Goal: Task Accomplishment & Management: Manage account settings

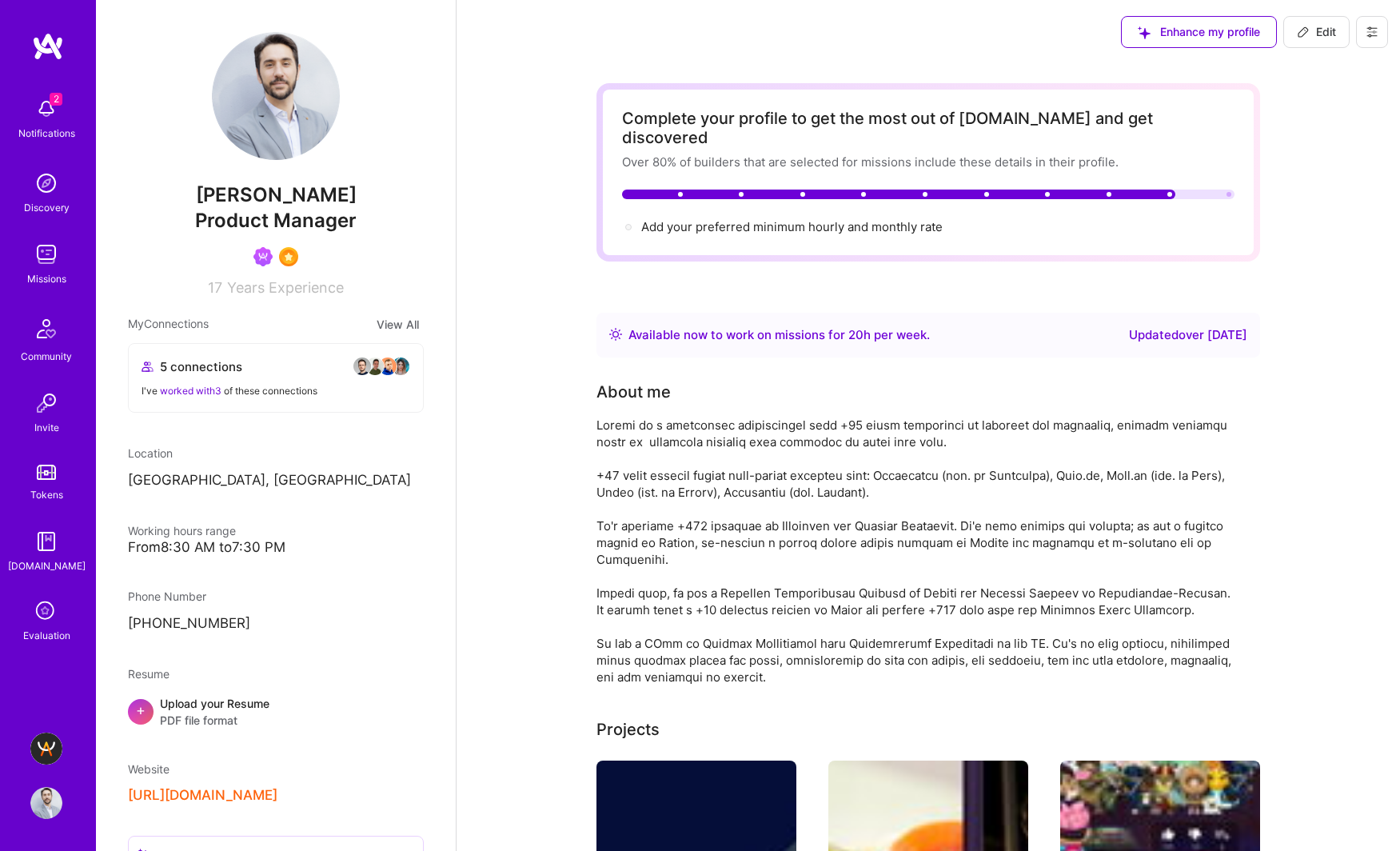
click at [1379, 32] on button at bounding box center [1372, 32] width 32 height 32
click at [1331, 66] on button "Settings" at bounding box center [1327, 68] width 120 height 41
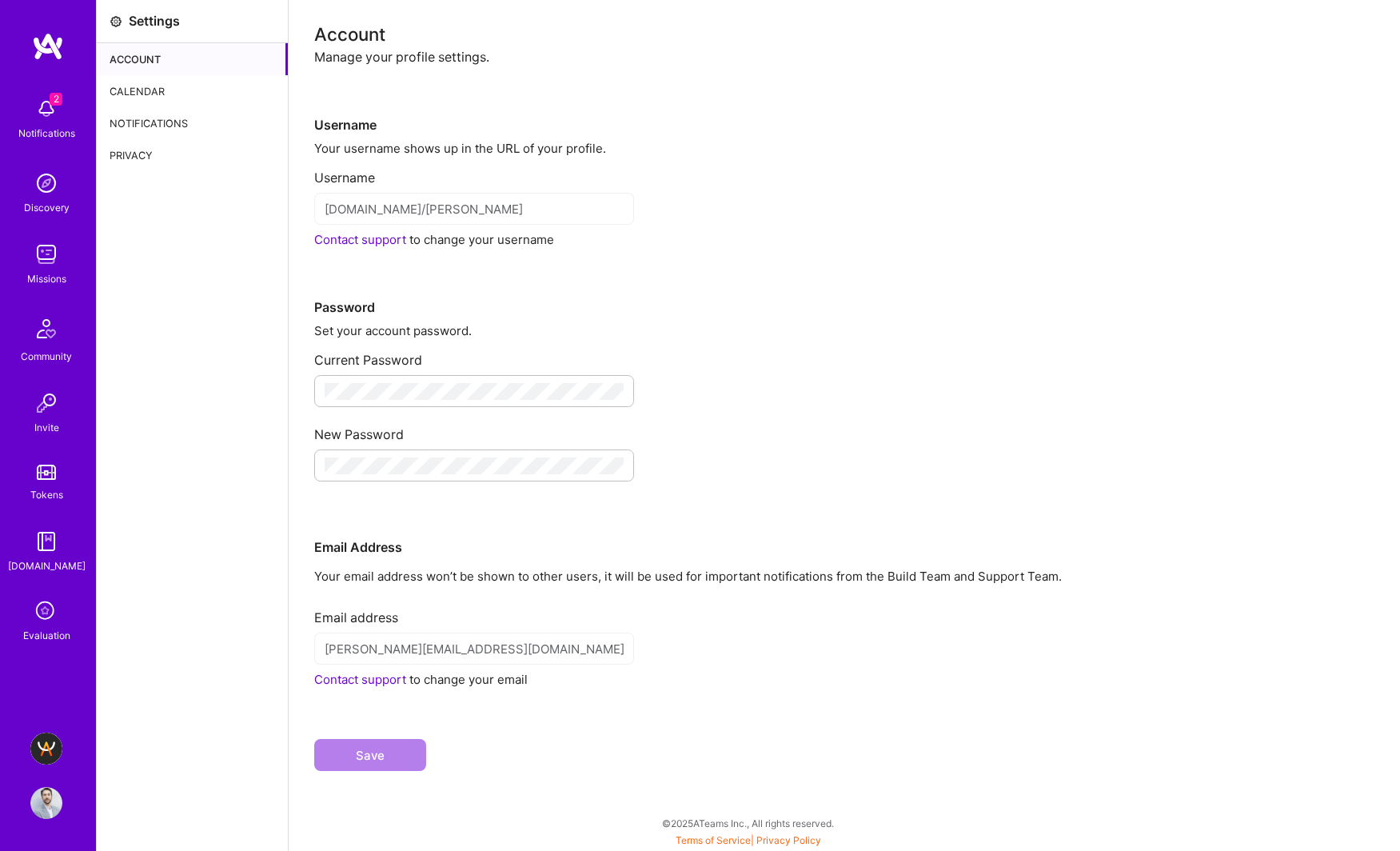
click at [137, 77] on div "Calendar" at bounding box center [192, 92] width 191 height 32
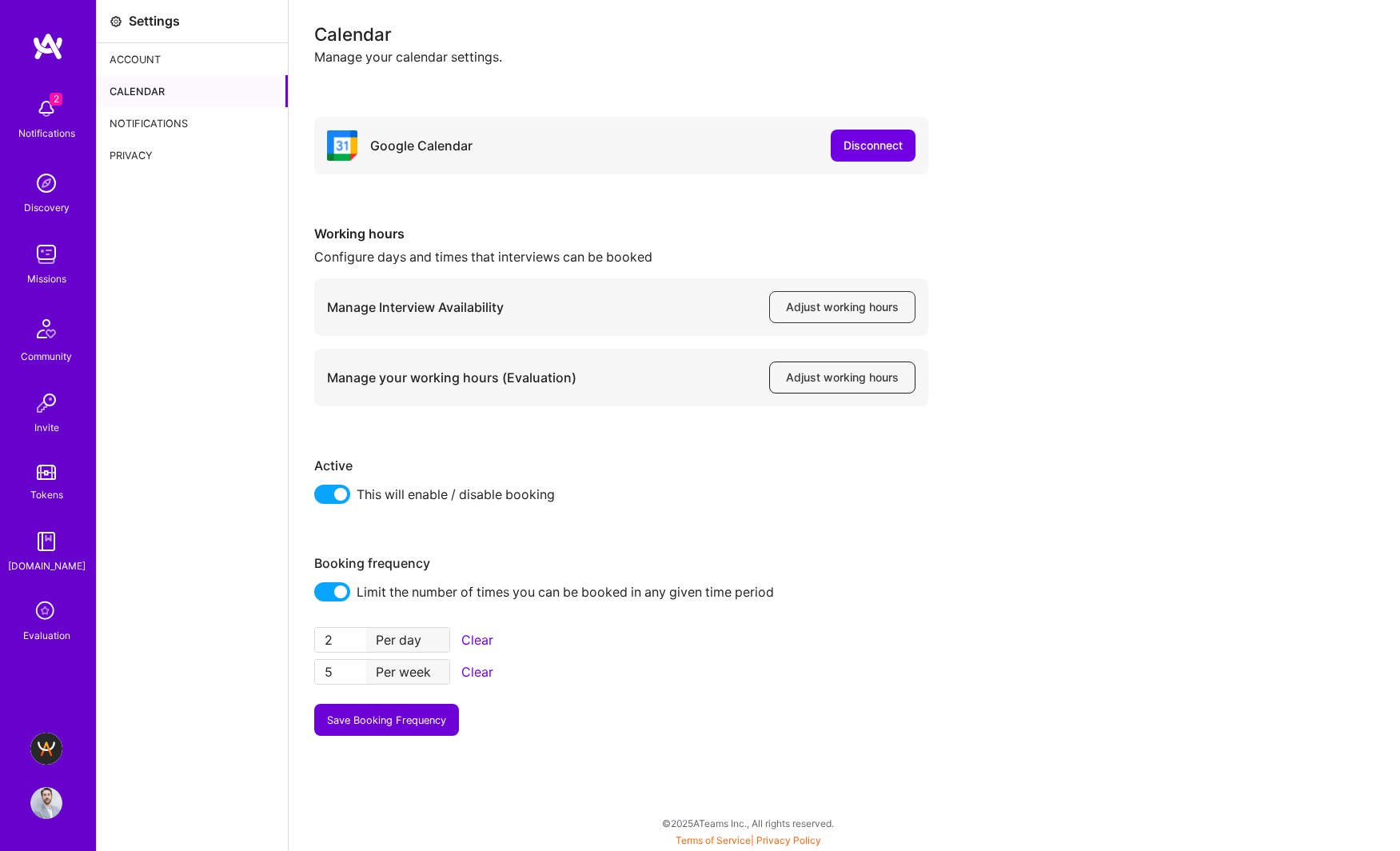
click at [814, 379] on span "Adjust working hours" at bounding box center [841, 377] width 112 height 16
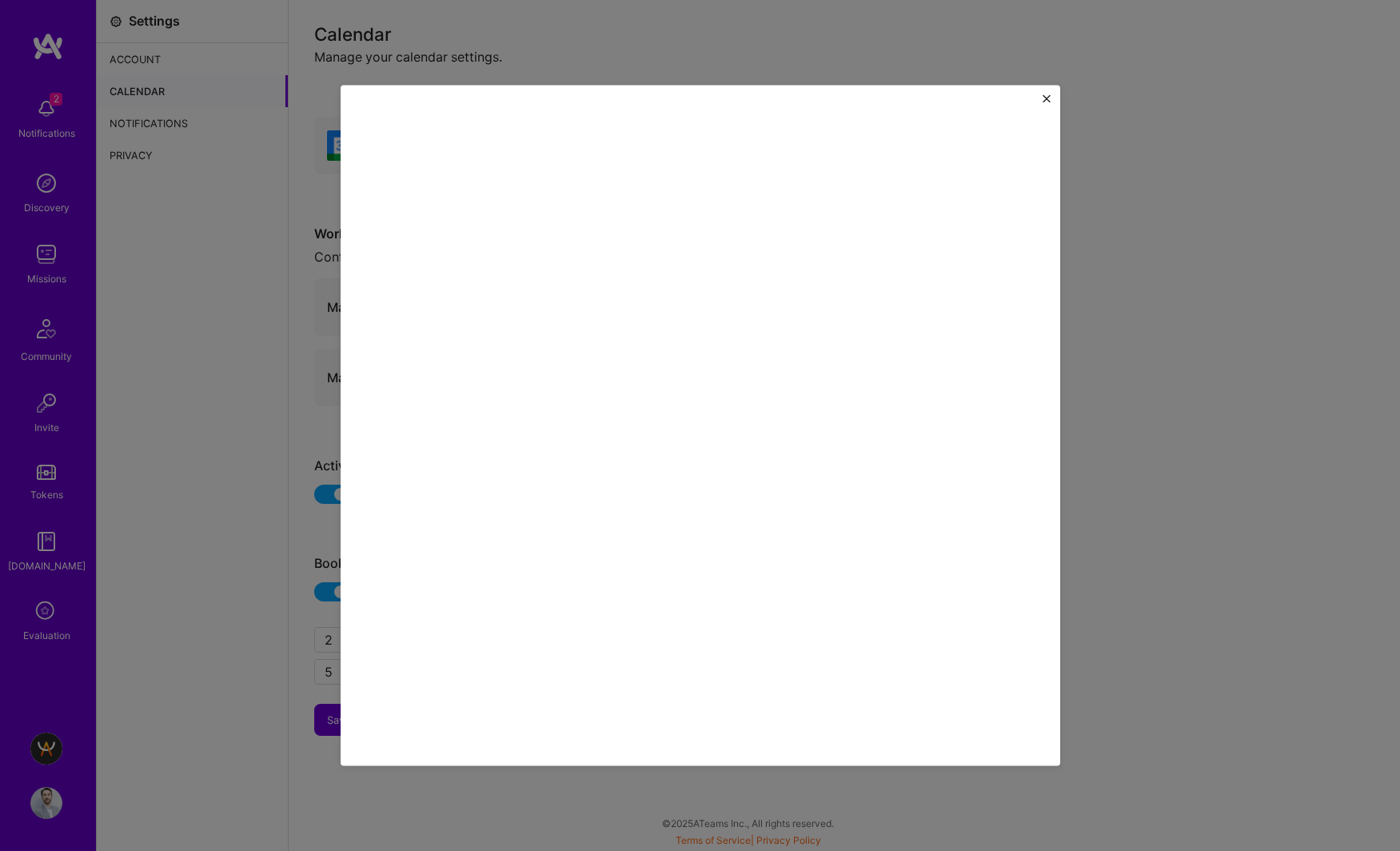
click at [214, 299] on div at bounding box center [700, 425] width 1400 height 851
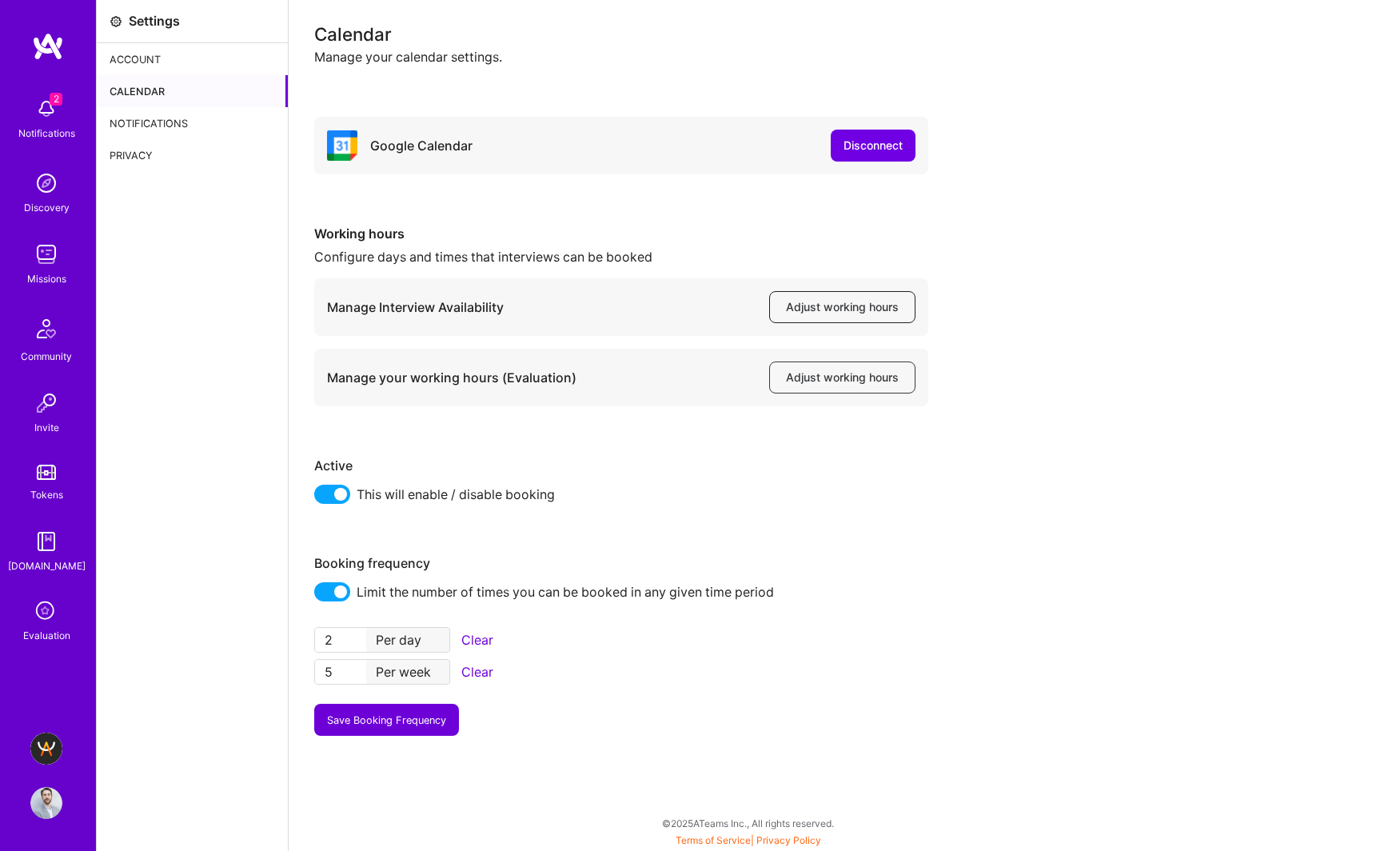
click at [831, 304] on span "Adjust working hours" at bounding box center [841, 307] width 112 height 16
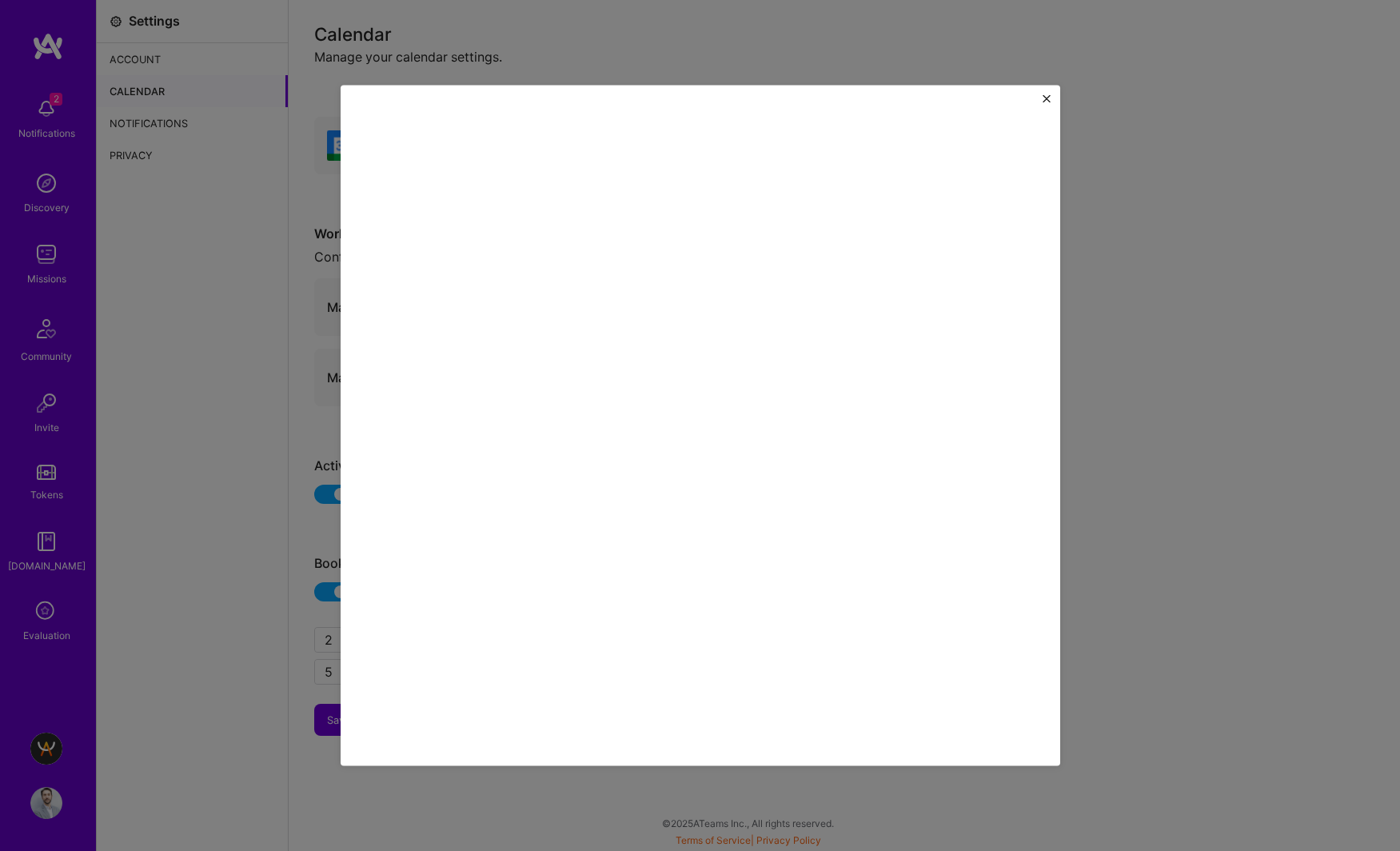
click at [192, 334] on div at bounding box center [700, 425] width 1400 height 851
